Goal: Transaction & Acquisition: Purchase product/service

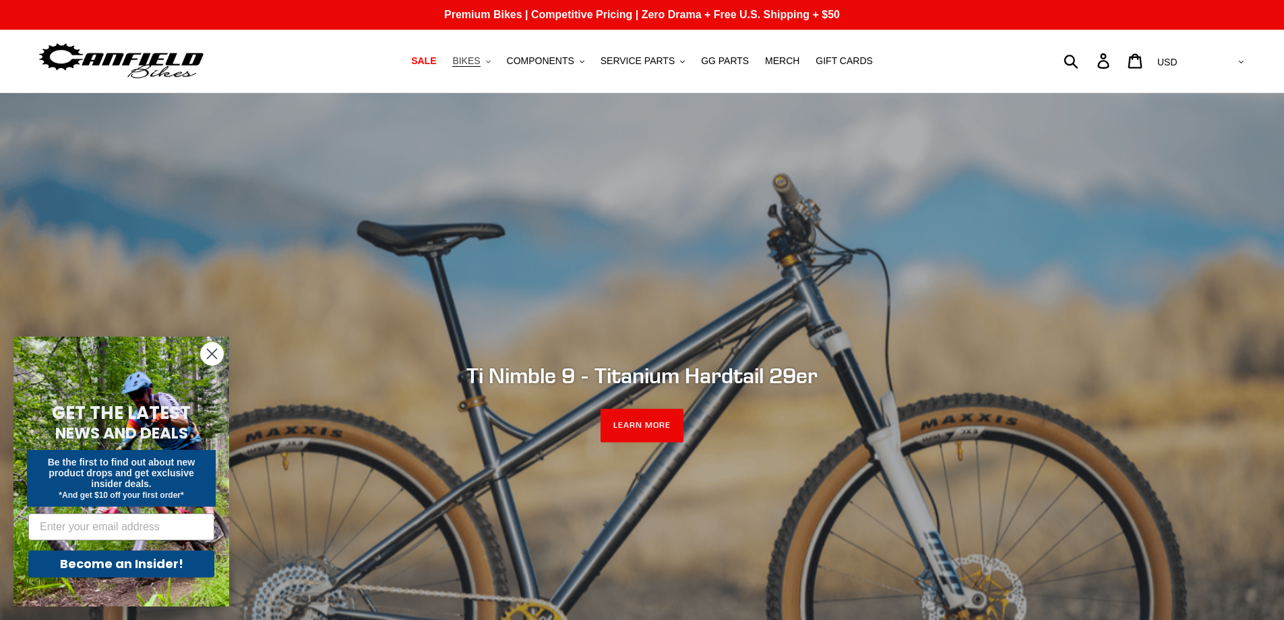
click at [480, 62] on span "BIKES" at bounding box center [466, 60] width 28 height 11
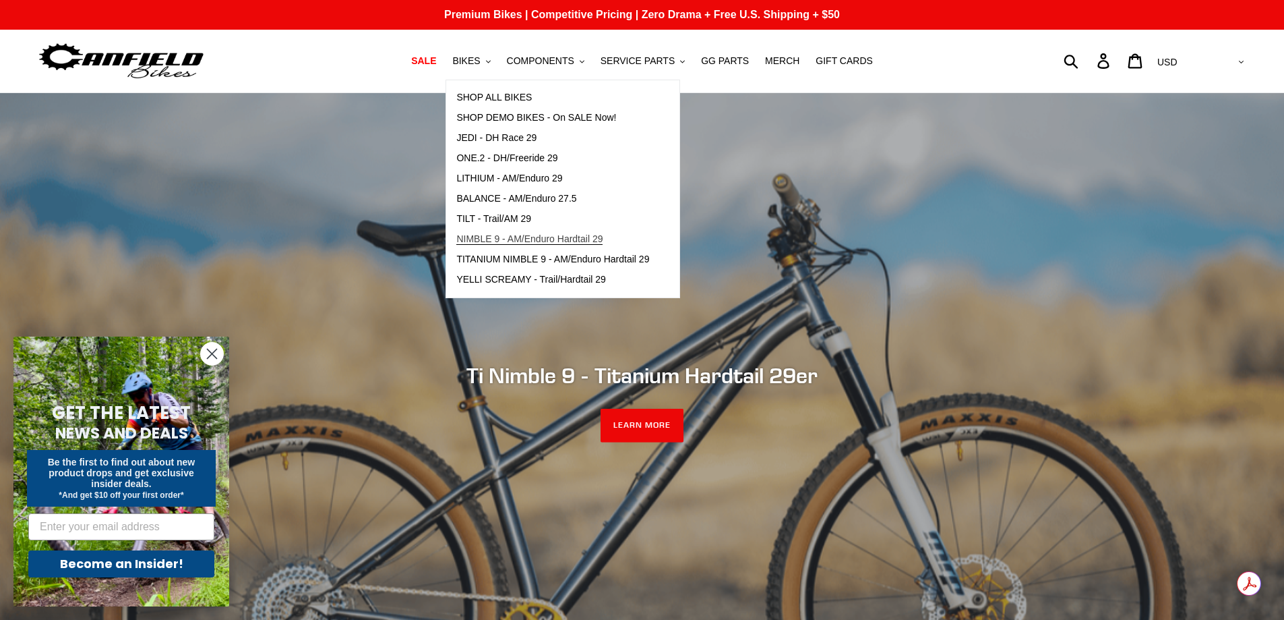
click at [572, 238] on span "NIMBLE 9 - AM/Enduro Hardtail 29" at bounding box center [529, 238] width 146 height 11
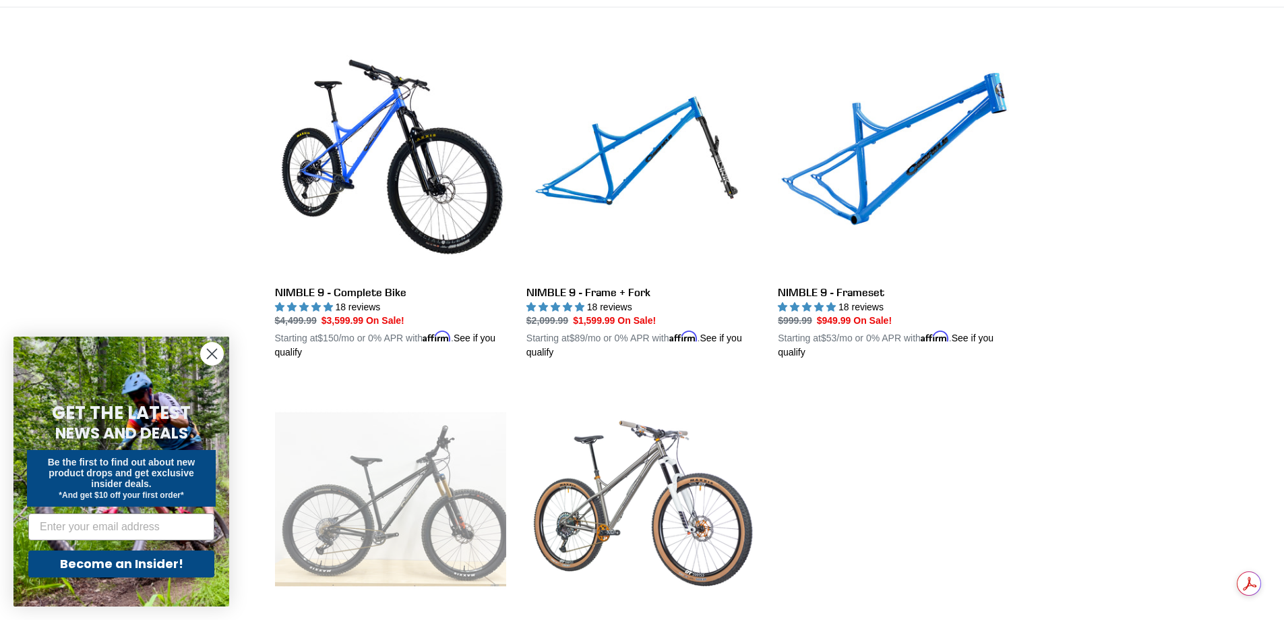
scroll to position [472, 0]
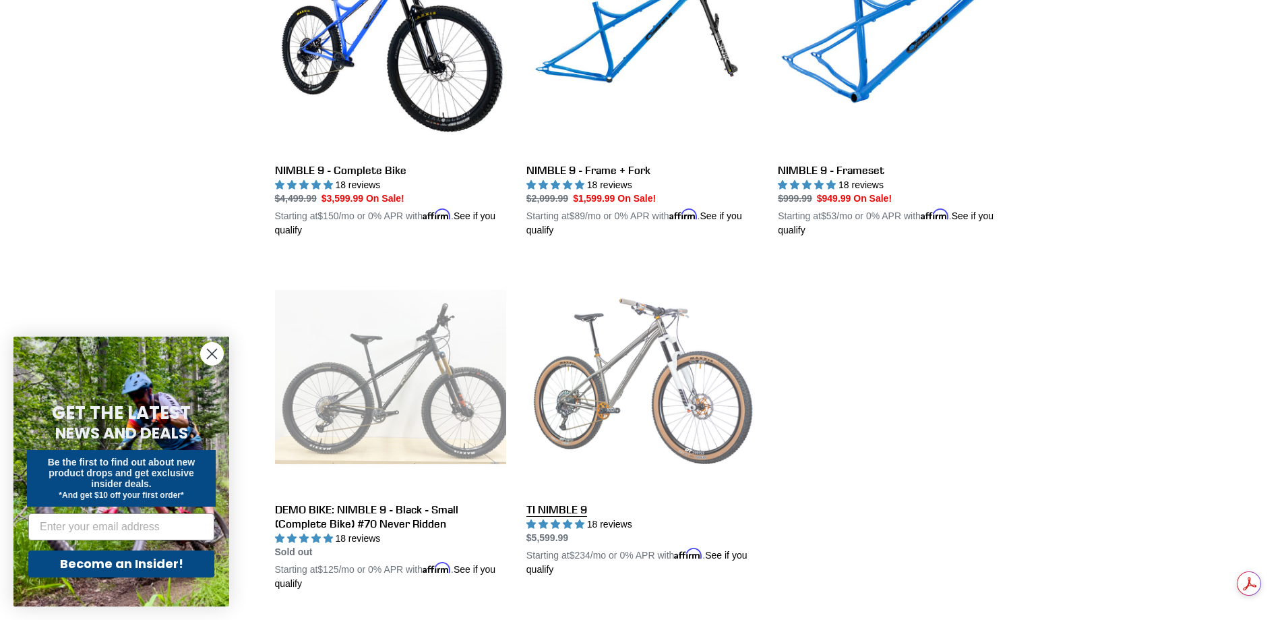
click at [627, 386] on link "TI NIMBLE 9" at bounding box center [642, 419] width 231 height 316
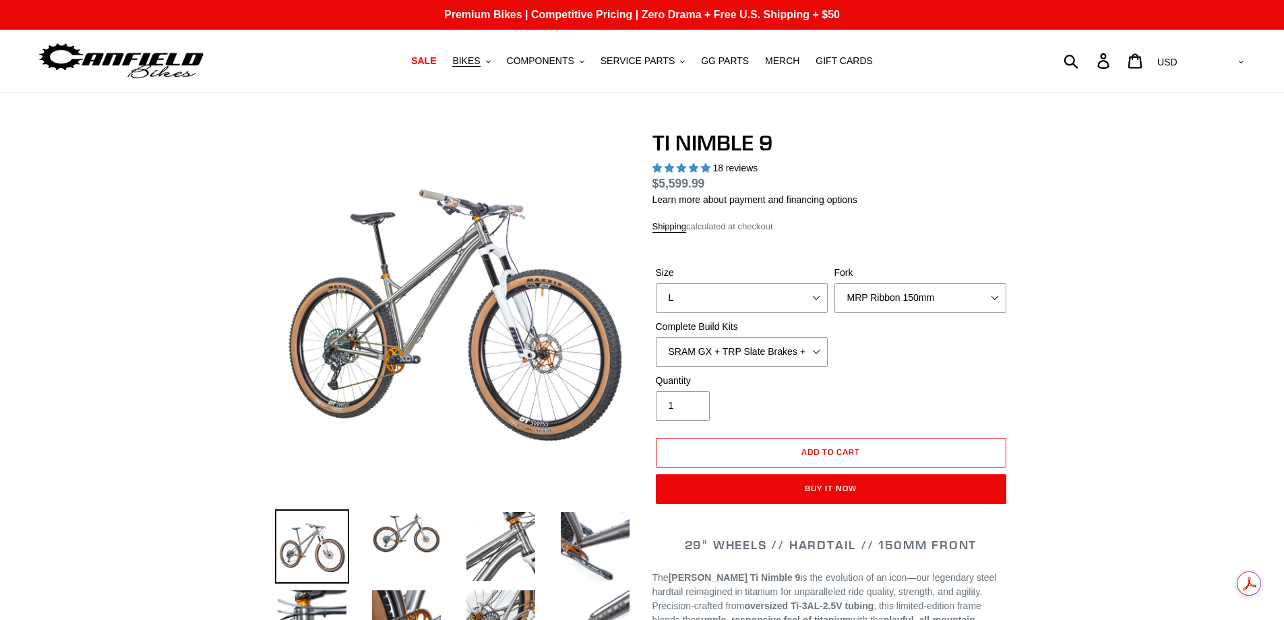
select select "highest-rating"
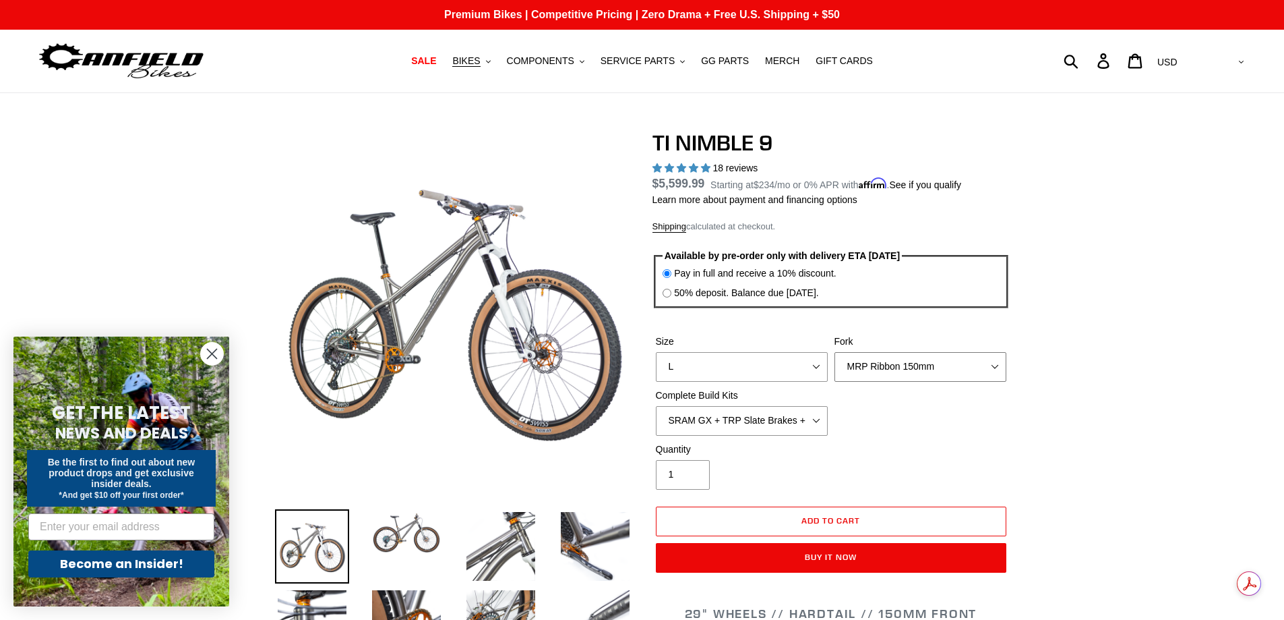
click at [998, 370] on select "MRP Ribbon 150mm RockShox Lyrik 150mm Fox Factory 36 150mm Cane Creek Helm 150m…" at bounding box center [921, 367] width 172 height 30
click at [835, 352] on select "MRP Ribbon 150mm RockShox Lyrik 150mm Fox Factory 36 150mm Cane Creek Helm 150m…" at bounding box center [921, 367] width 172 height 30
click at [910, 372] on select "MRP Ribbon 150mm RockShox Lyrik 150mm Fox Factory 36 150mm Cane Creek Helm 150m…" at bounding box center [921, 367] width 172 height 30
select select "Cane Creek Helm 150mm"
click at [835, 352] on select "MRP Ribbon 150mm RockShox Lyrik 150mm Fox Factory 36 150mm Cane Creek Helm 150m…" at bounding box center [921, 367] width 172 height 30
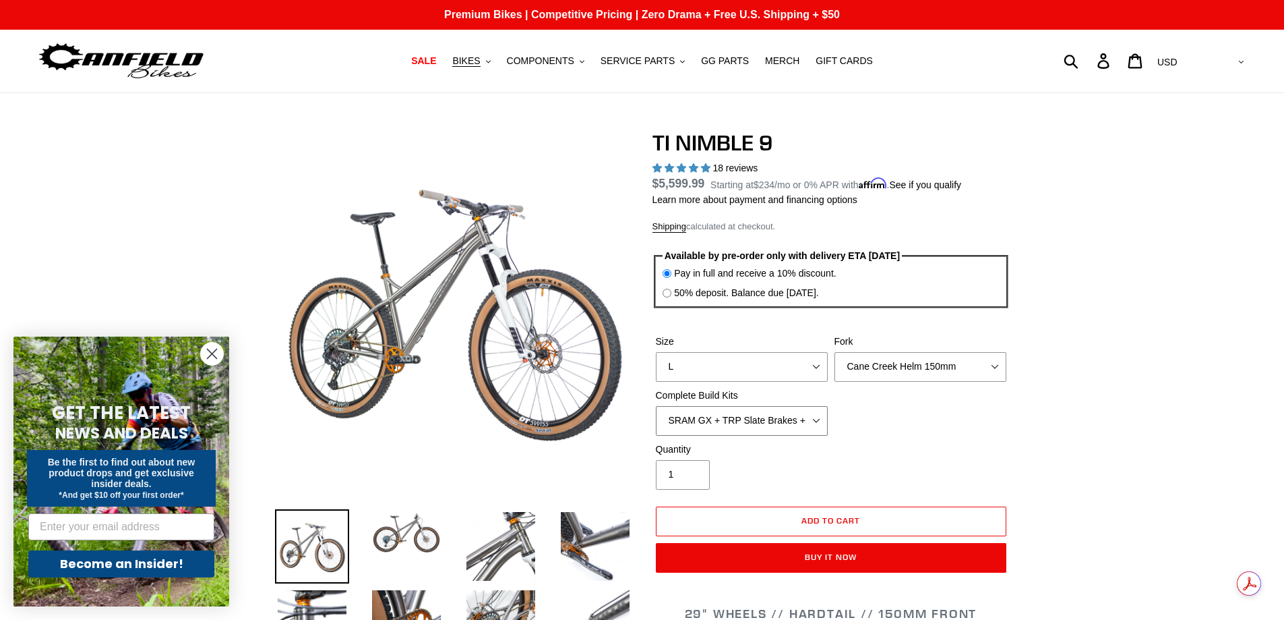
click at [817, 419] on select "SRAM GX + TRP Slate Brakes + Rotors + e13 LG-1 Wheels SHIMANO XT + SHIMANO brak…" at bounding box center [742, 421] width 172 height 30
select select "SHIMANO XT + SHIMANO brakes + Rotors + e13 LG-1 Wheels"
click at [656, 406] on select "SRAM GX + TRP Slate Brakes + Rotors + e13 LG-1 Wheels SHIMANO XT + SHIMANO brak…" at bounding box center [742, 421] width 172 height 30
click at [819, 425] on select "SRAM GX + TRP Slate Brakes + Rotors + e13 LG-1 Wheels SHIMANO XT + SHIMANO brak…" at bounding box center [742, 421] width 172 height 30
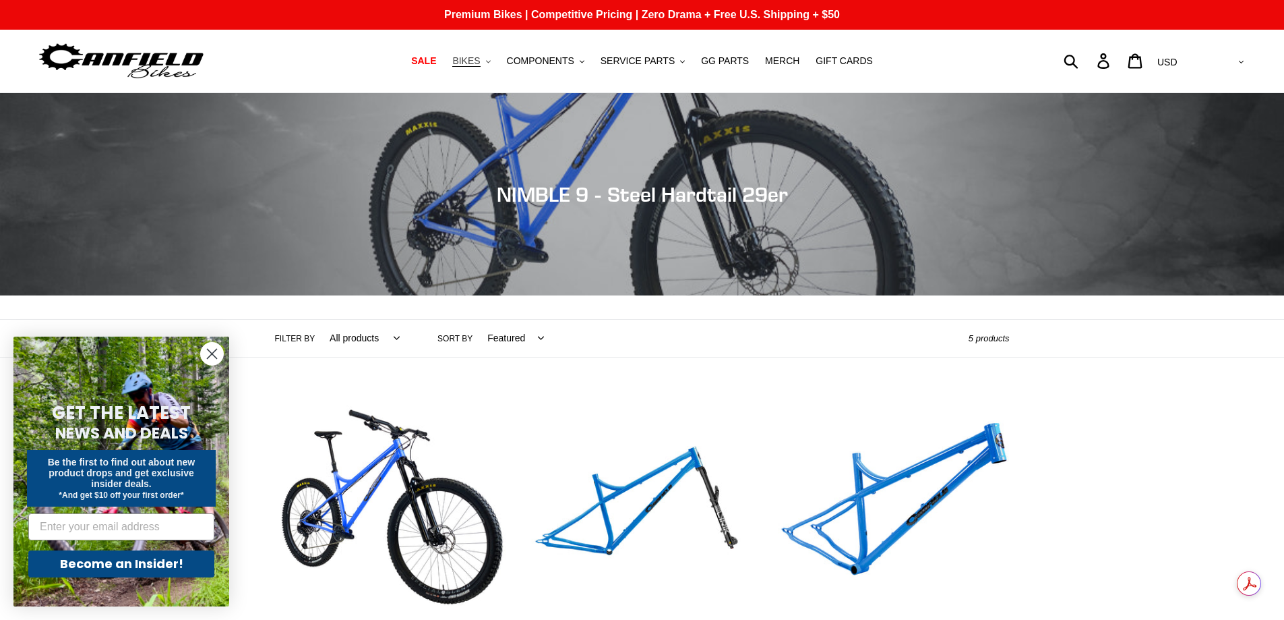
click at [480, 63] on span "BIKES" at bounding box center [466, 60] width 28 height 11
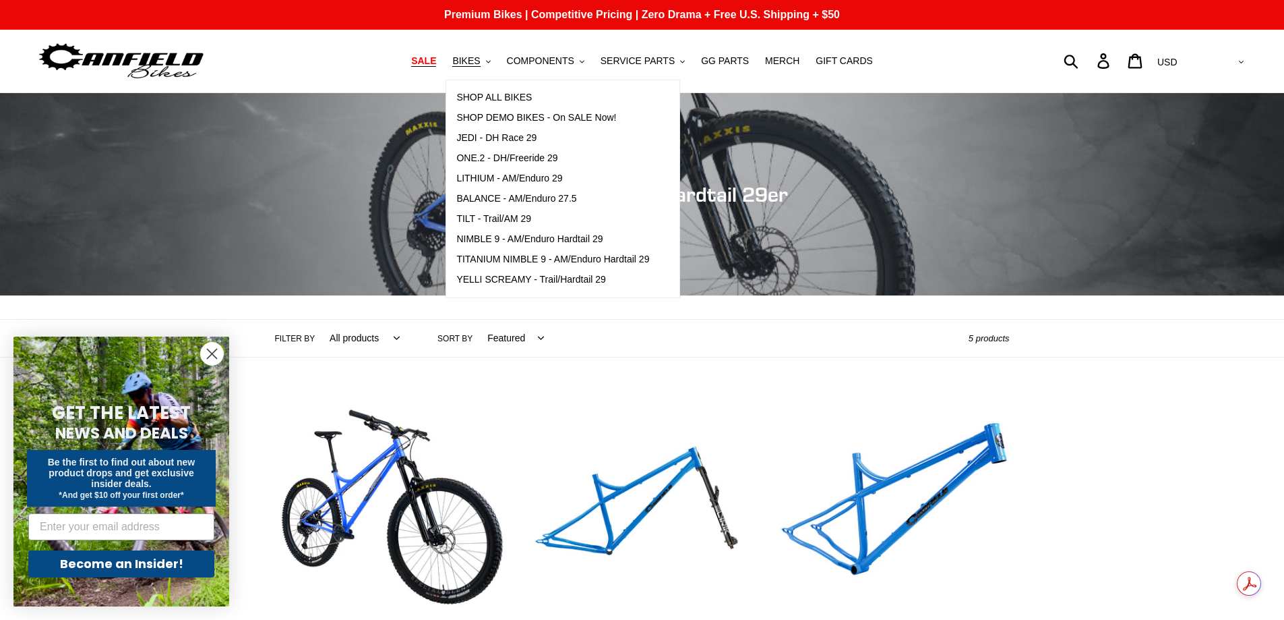
click at [436, 61] on span "SALE" at bounding box center [423, 60] width 25 height 11
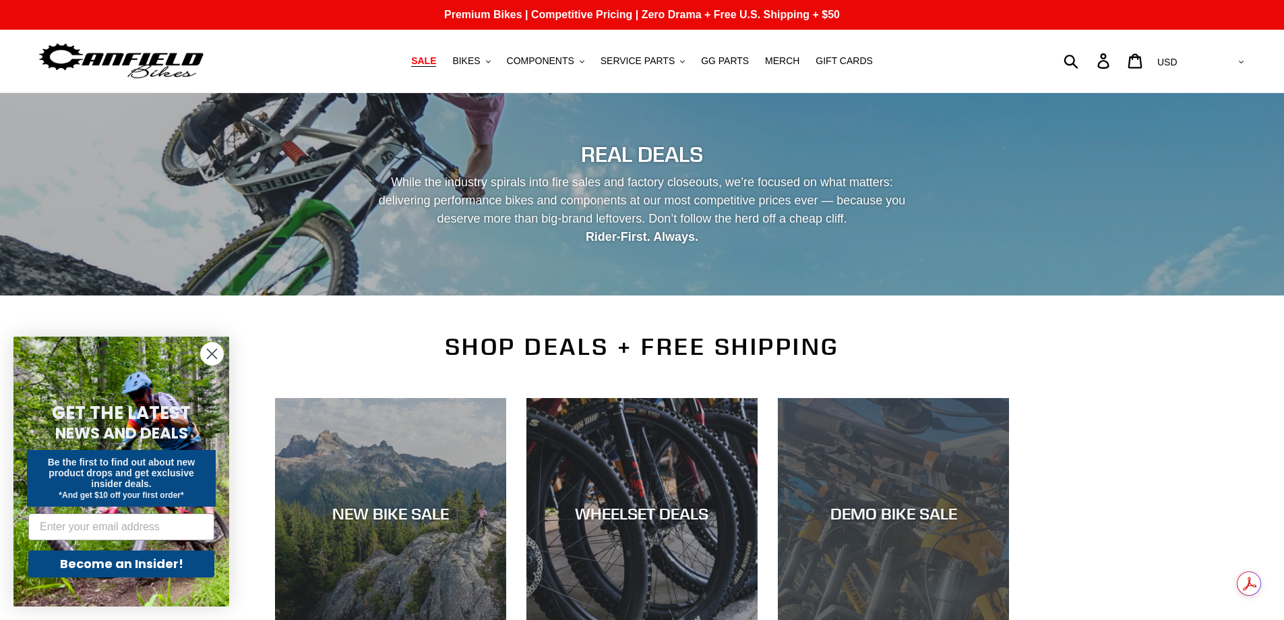
click at [872, 521] on div "DEMO BIKE SALE" at bounding box center [893, 514] width 231 height 20
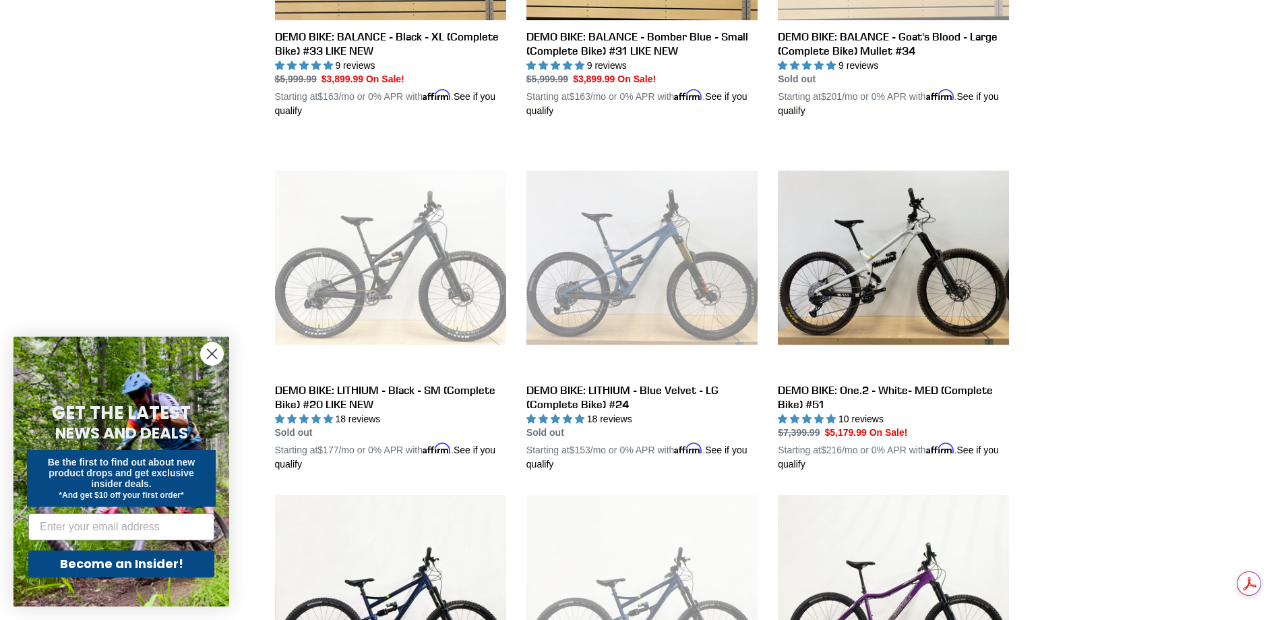
scroll to position [607, 0]
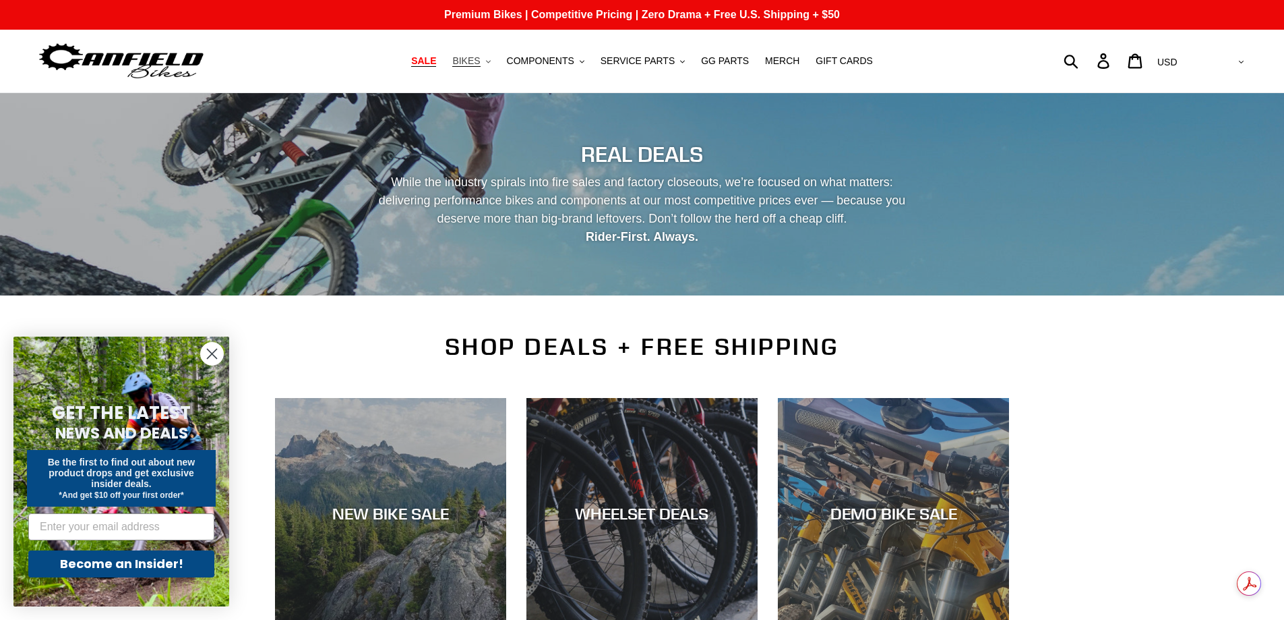
click at [480, 62] on span "BIKES" at bounding box center [466, 60] width 28 height 11
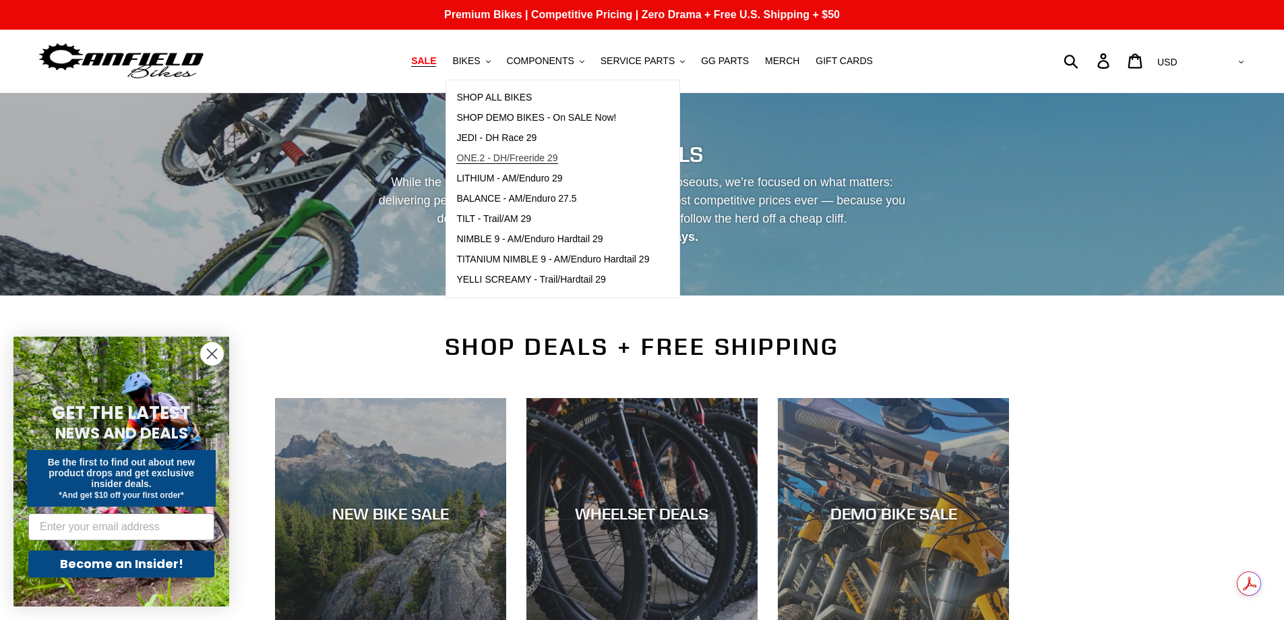
click at [530, 158] on span "ONE.2 - DH/Freeride 29" at bounding box center [506, 157] width 101 height 11
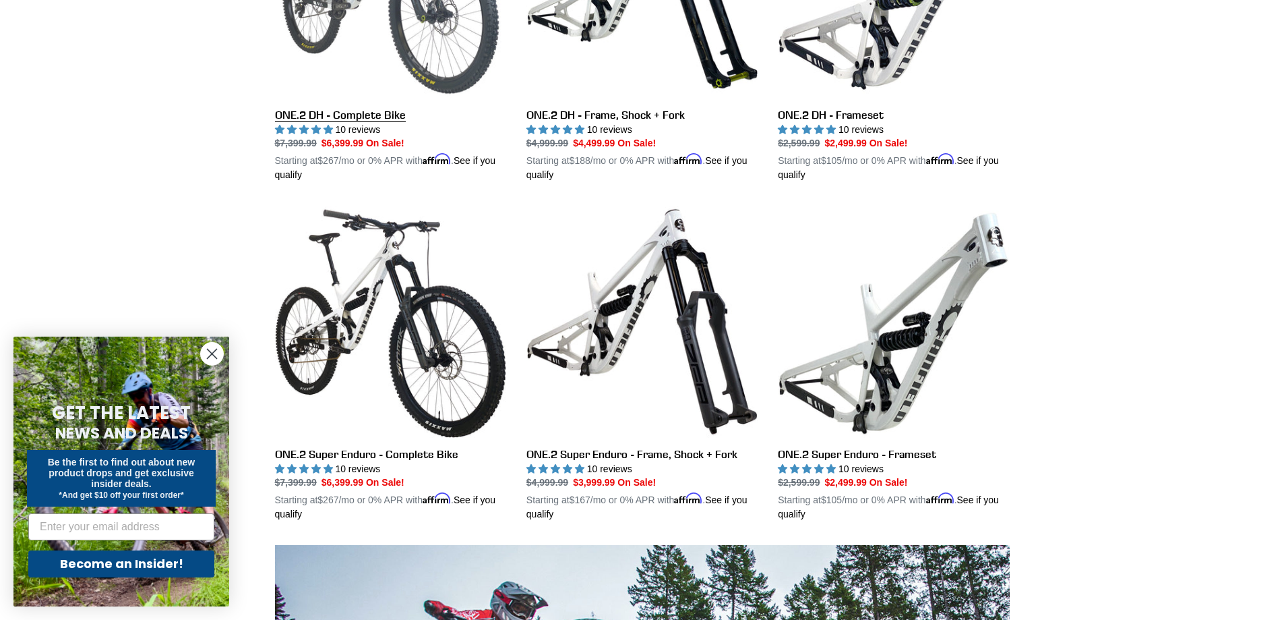
scroll to position [539, 0]
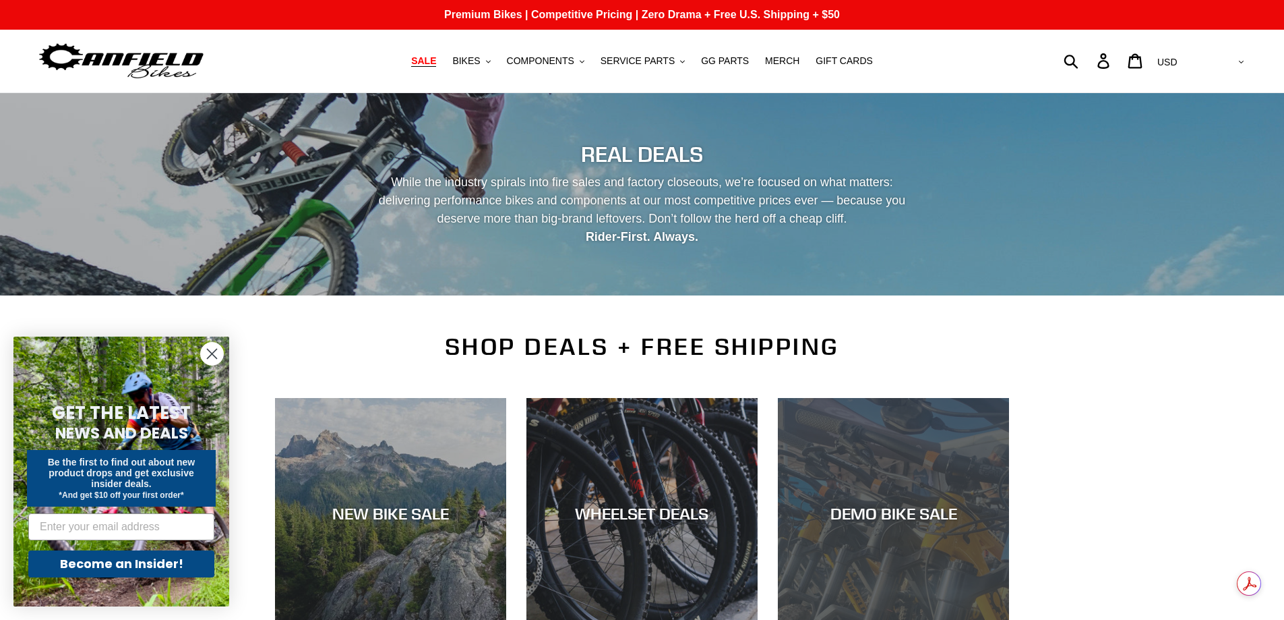
click at [962, 508] on div "DEMO BIKE SALE" at bounding box center [893, 514] width 231 height 20
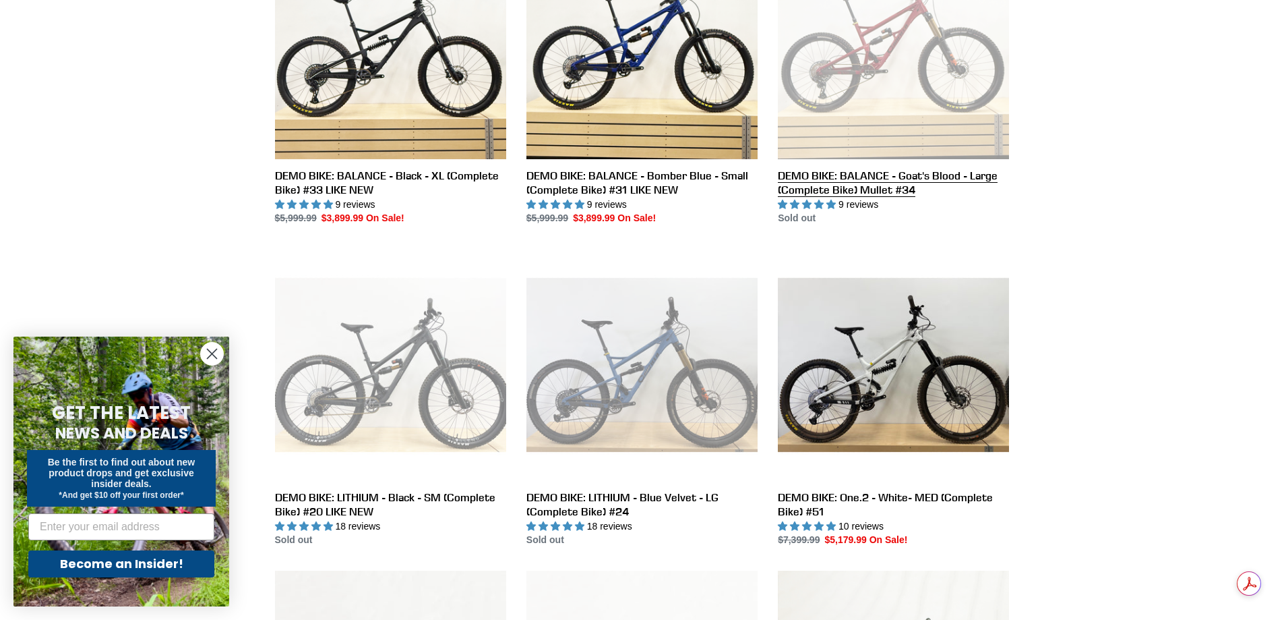
scroll to position [472, 0]
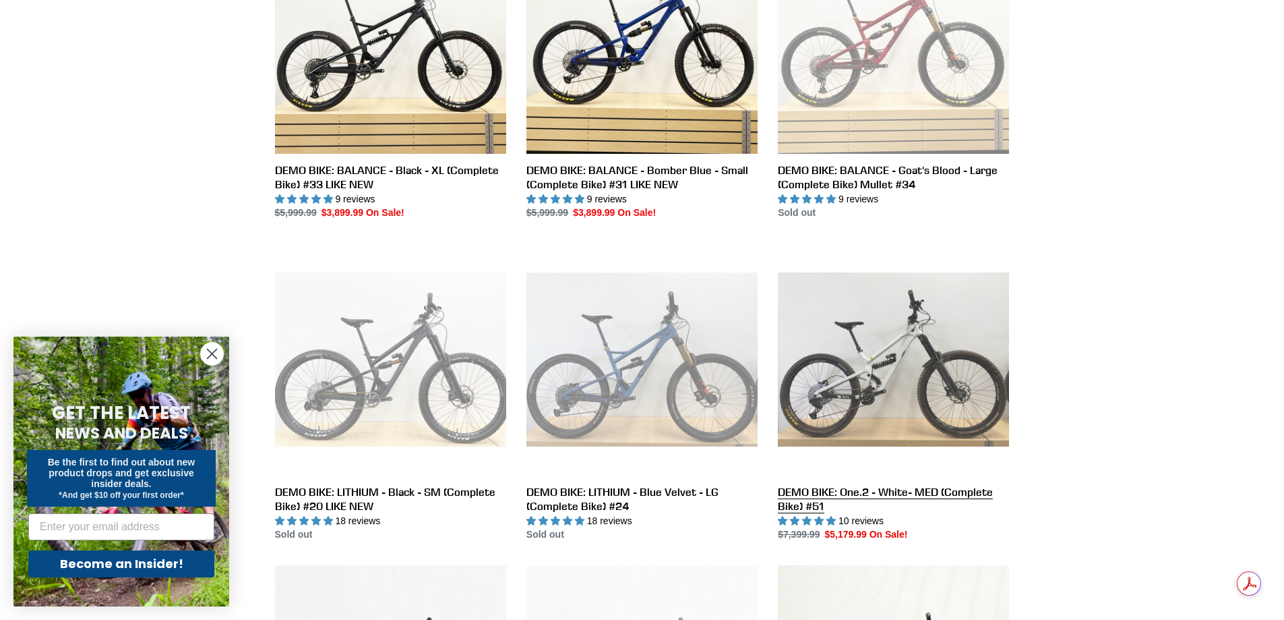
click at [895, 366] on link "DEMO BIKE: One.2 - White- MED (Complete Bike) #51" at bounding box center [893, 392] width 231 height 298
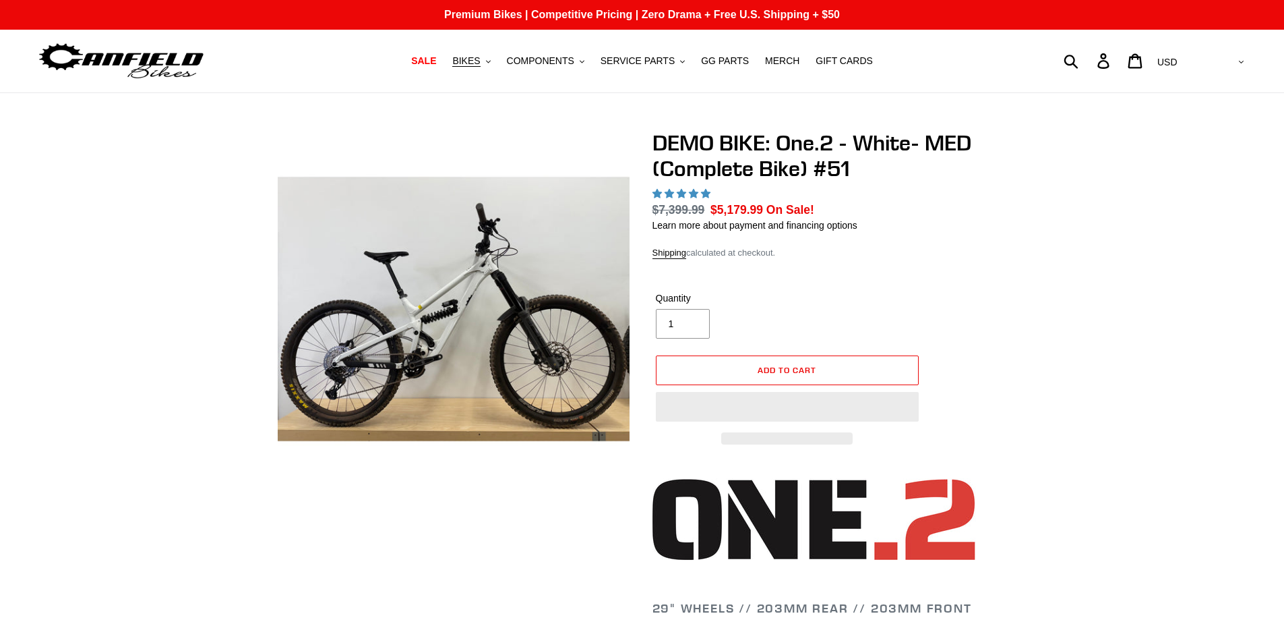
select select "highest-rating"
